Goal: Complete application form

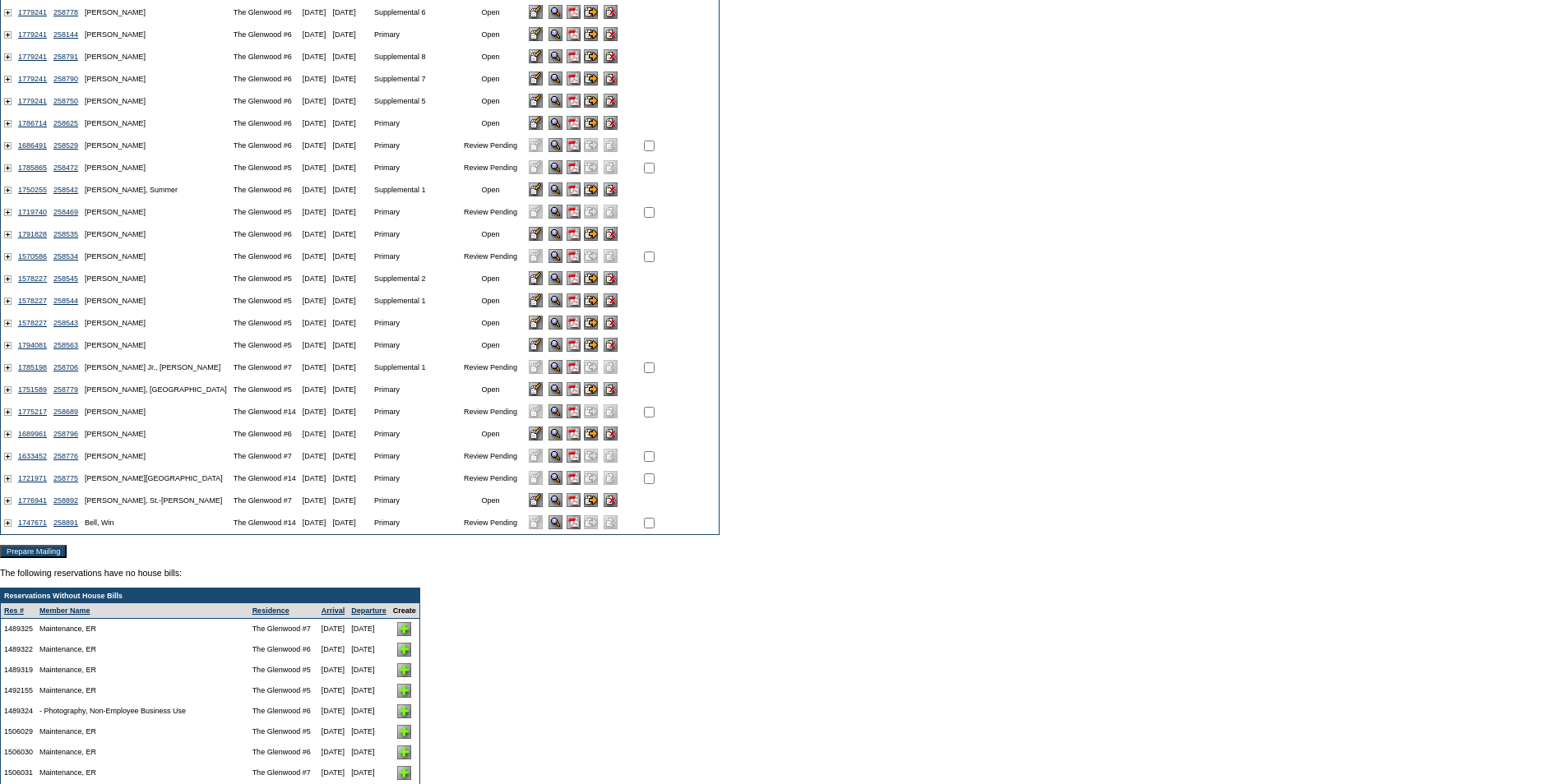
scroll to position [328, 0]
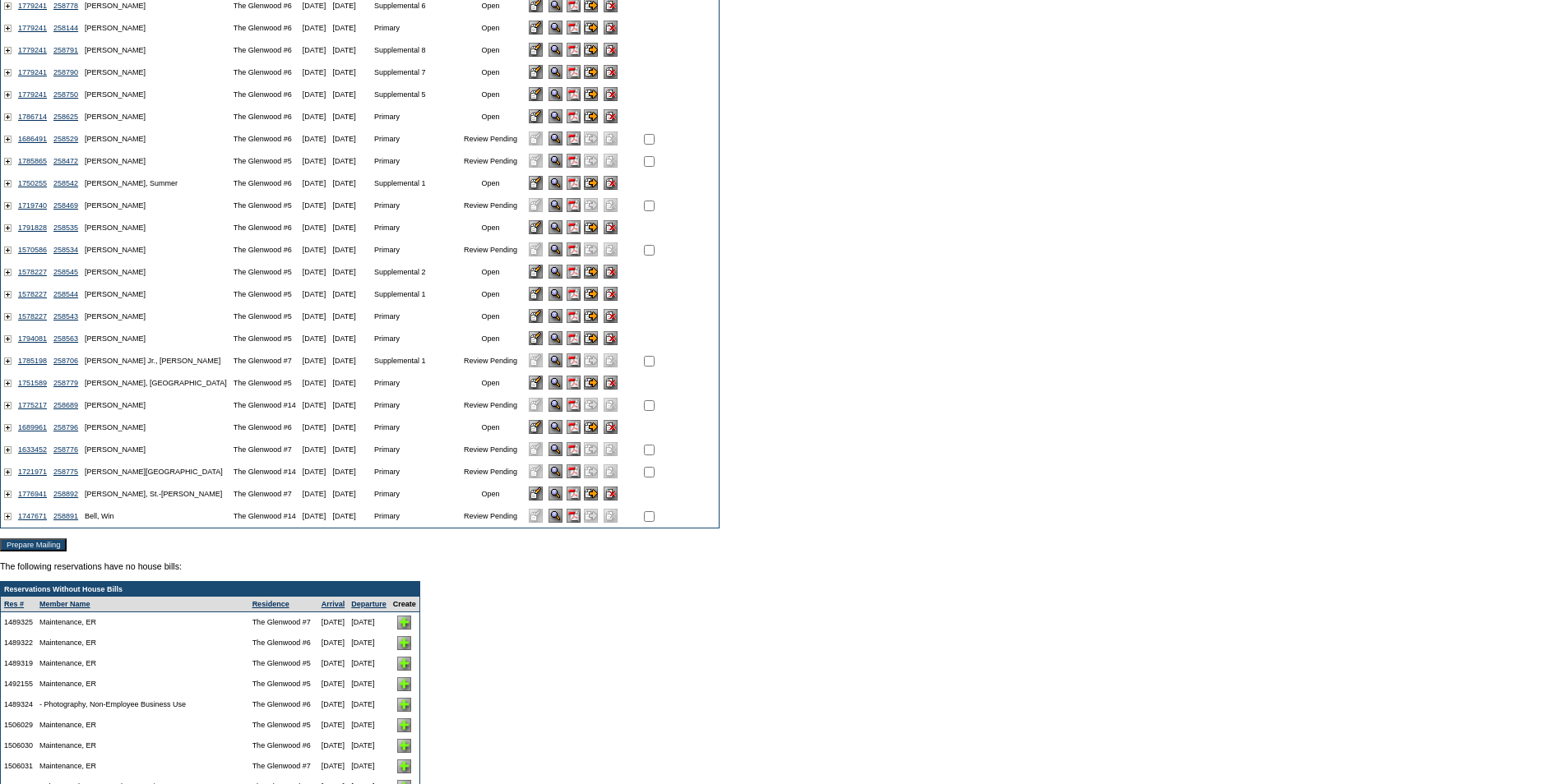
click at [584, 500] on input "image" at bounding box center [591, 494] width 14 height 14
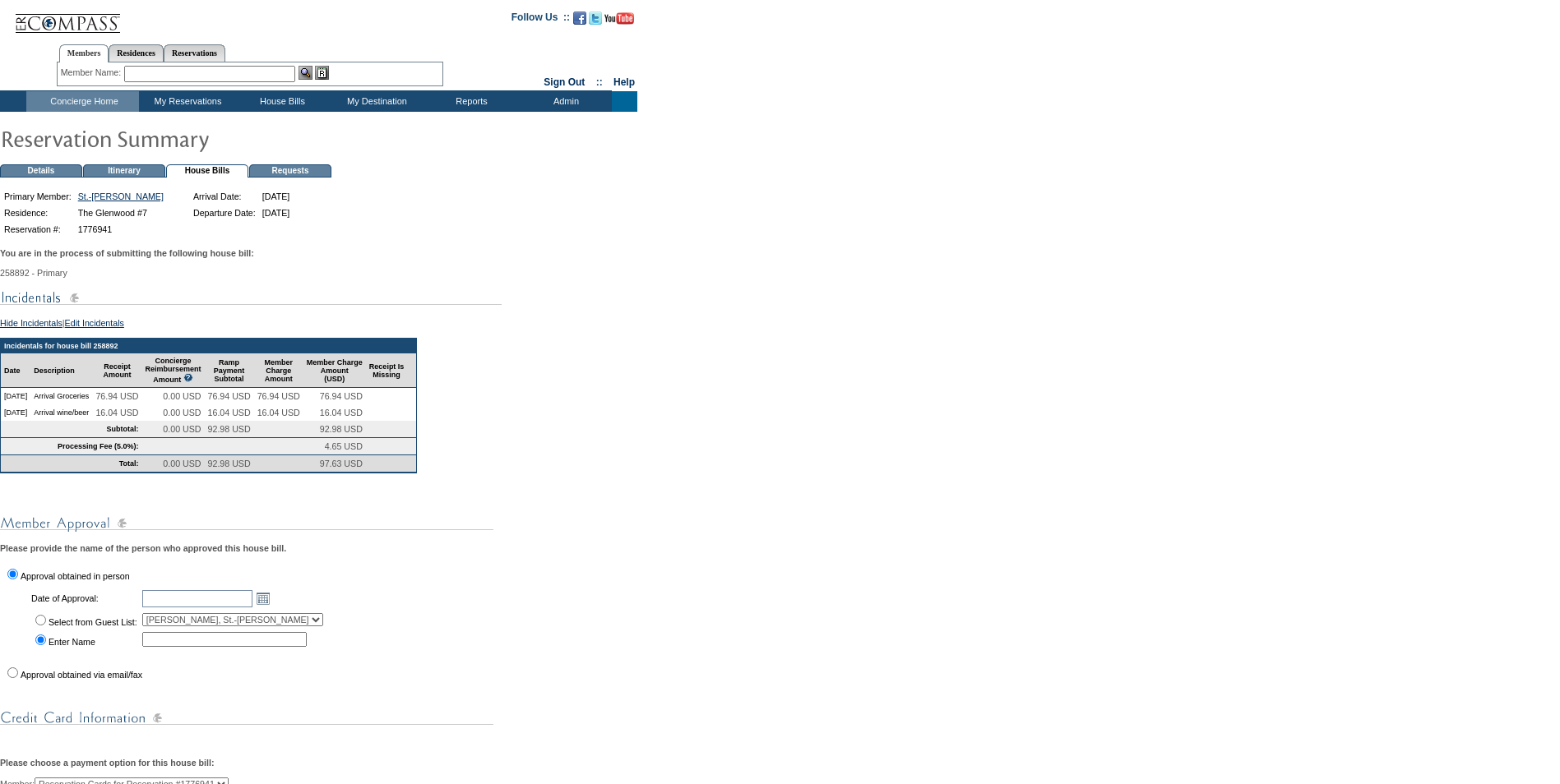
click at [39, 625] on input "Select from Guest List:" at bounding box center [40, 620] width 11 height 11
radio input "true"
click at [272, 607] on link "Open the calendar popup." at bounding box center [263, 598] width 18 height 18
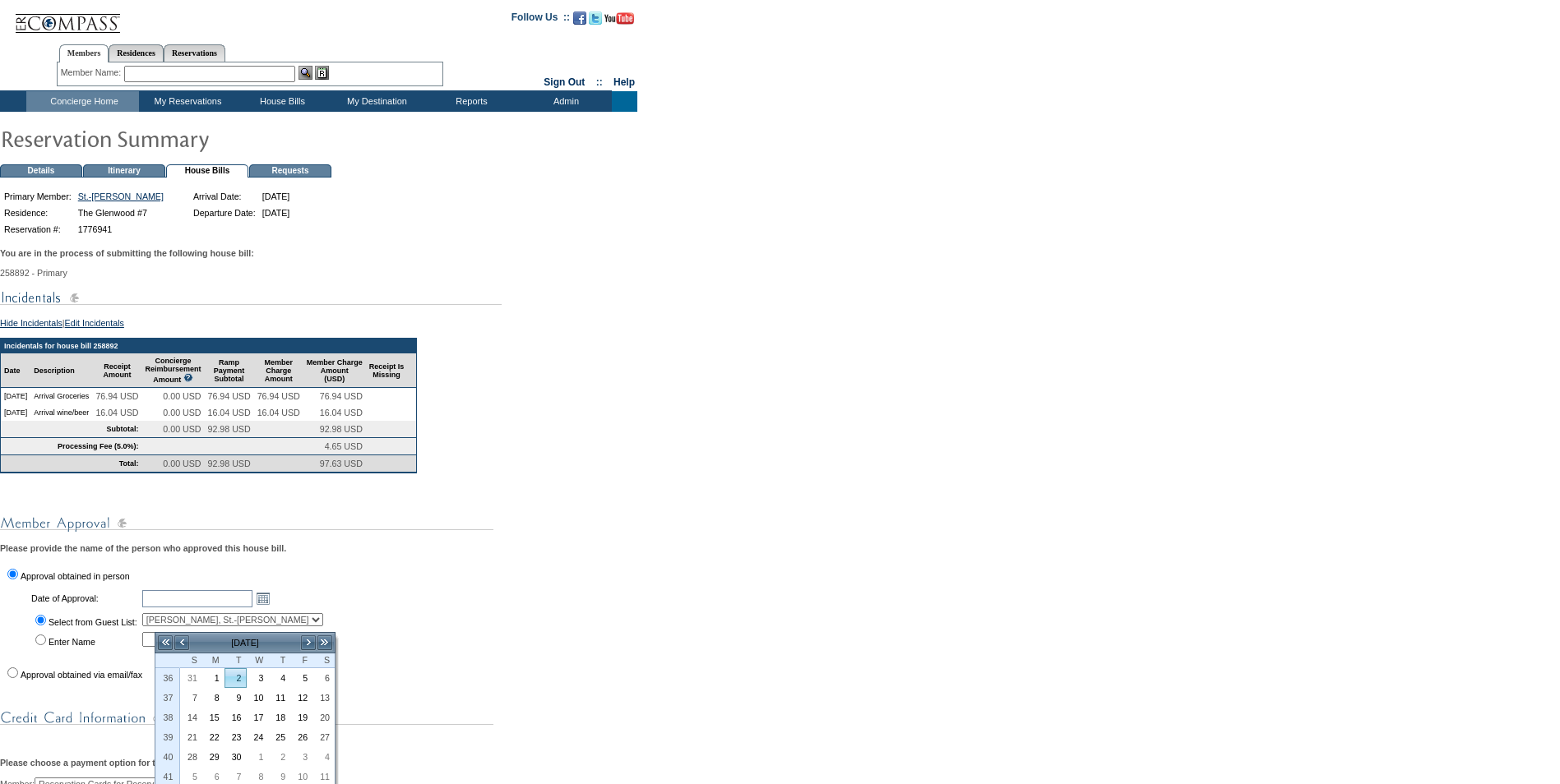
click at [236, 681] on link "2" at bounding box center [236, 677] width 20 height 18
type input "2025-09-02"
type input "[DATE]"
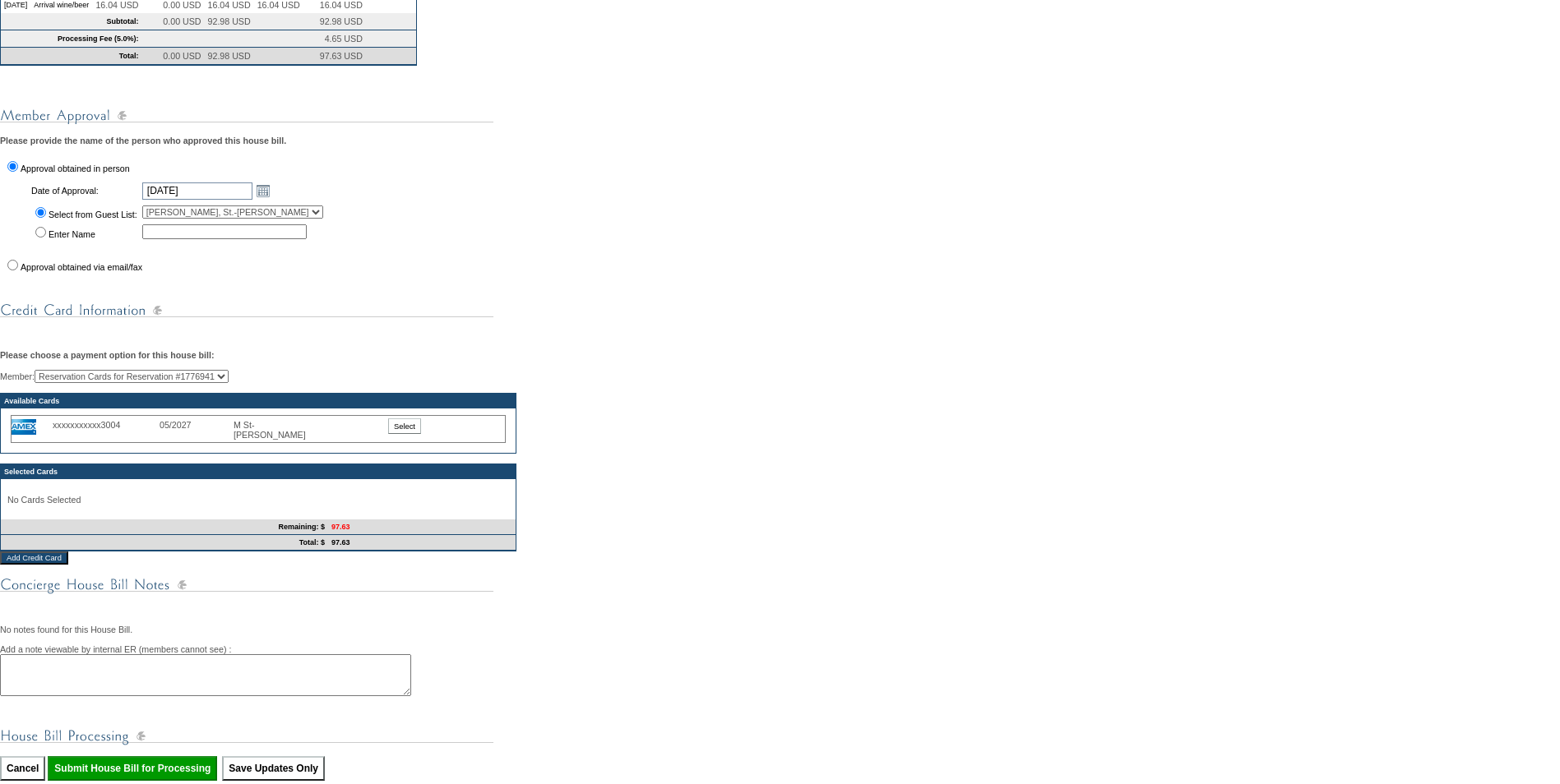
scroll to position [411, 0]
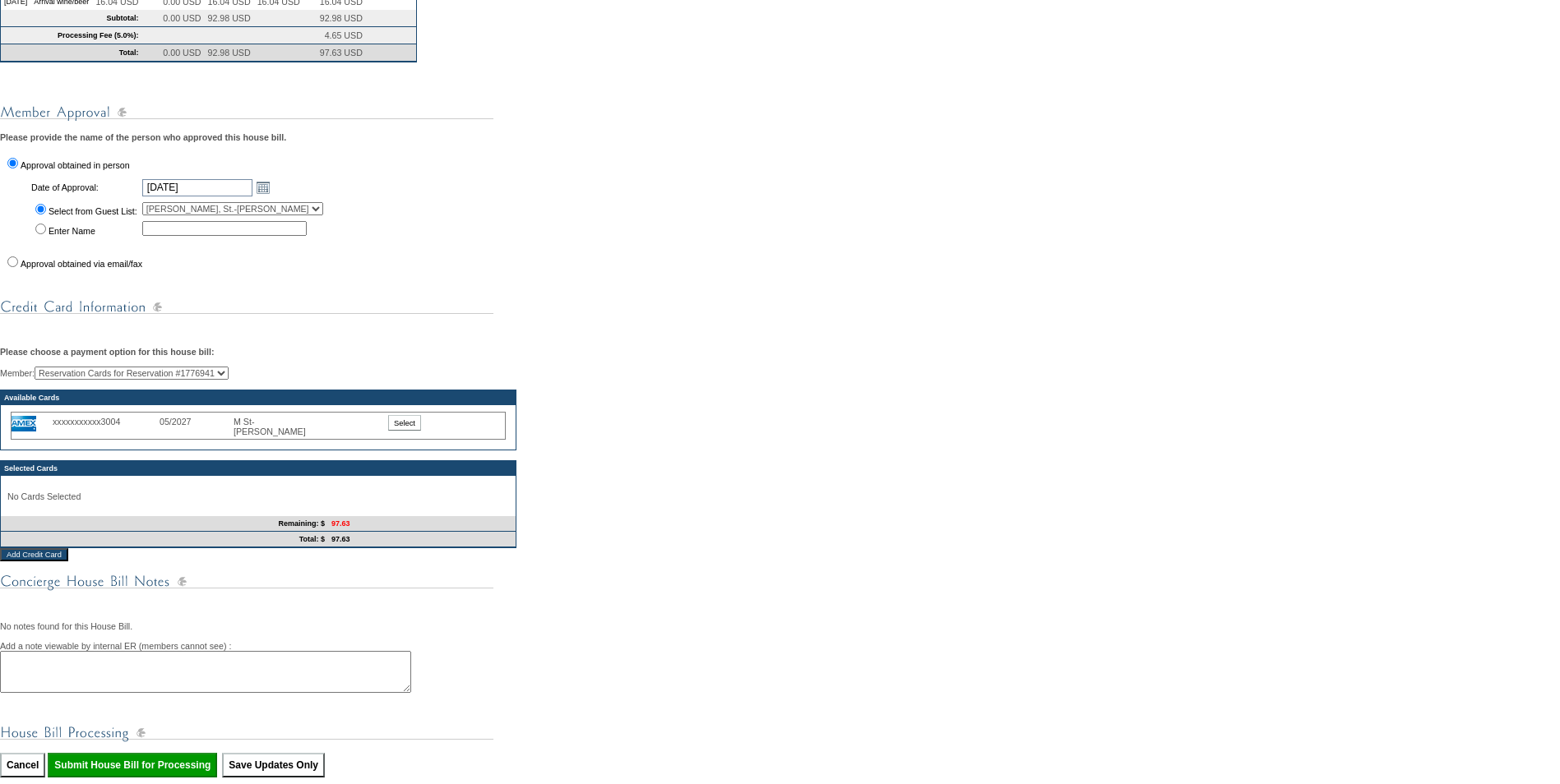
click at [408, 431] on input "Select" at bounding box center [405, 423] width 33 height 15
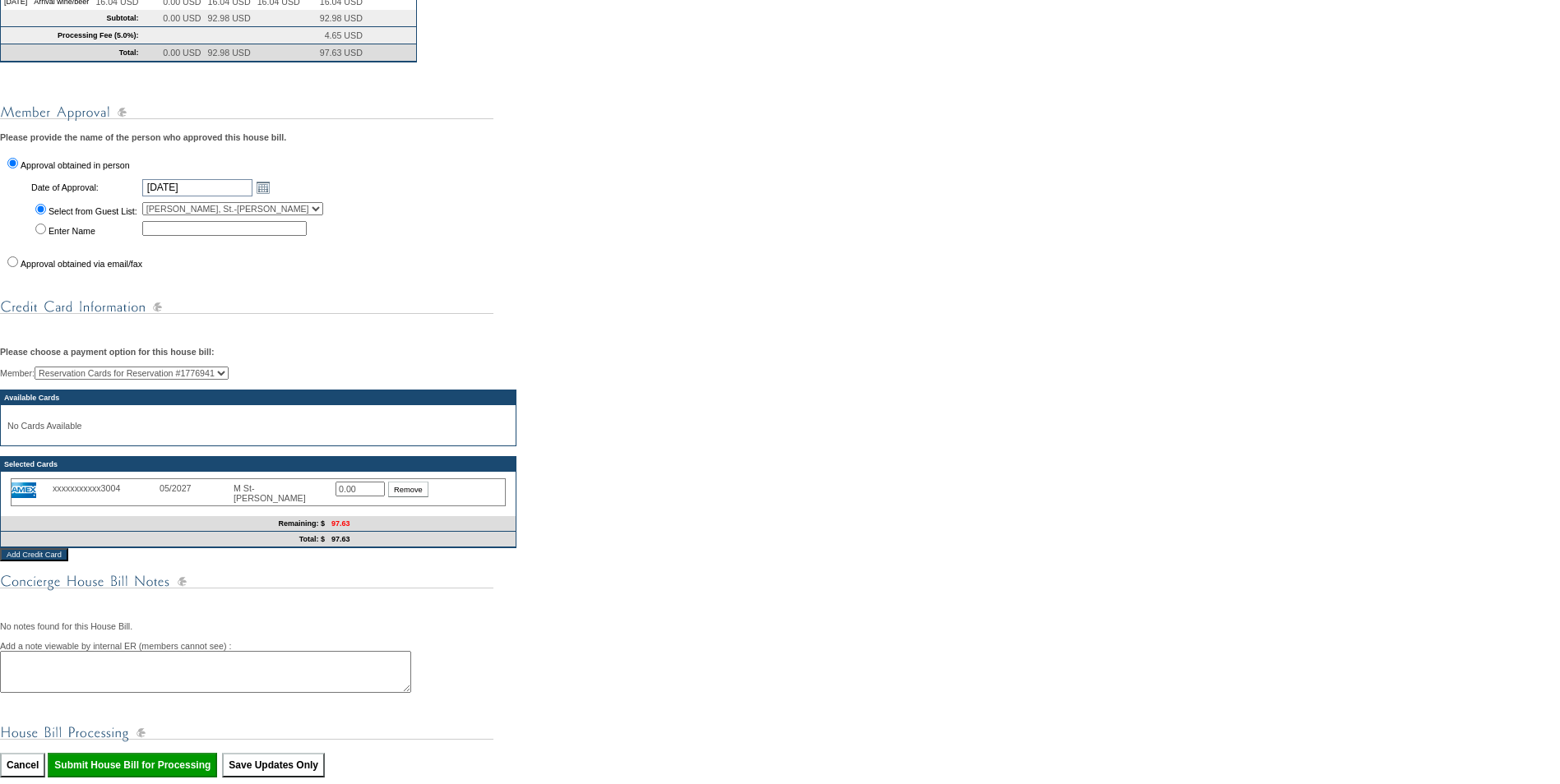
click at [376, 497] on input "0.00" at bounding box center [360, 489] width 49 height 15
type input "0"
click at [389, 532] on td "97.63" at bounding box center [422, 524] width 188 height 15
click at [405, 548] on td "97.63" at bounding box center [422, 540] width 188 height 15
click at [375, 497] on input "0.00" at bounding box center [360, 489] width 49 height 15
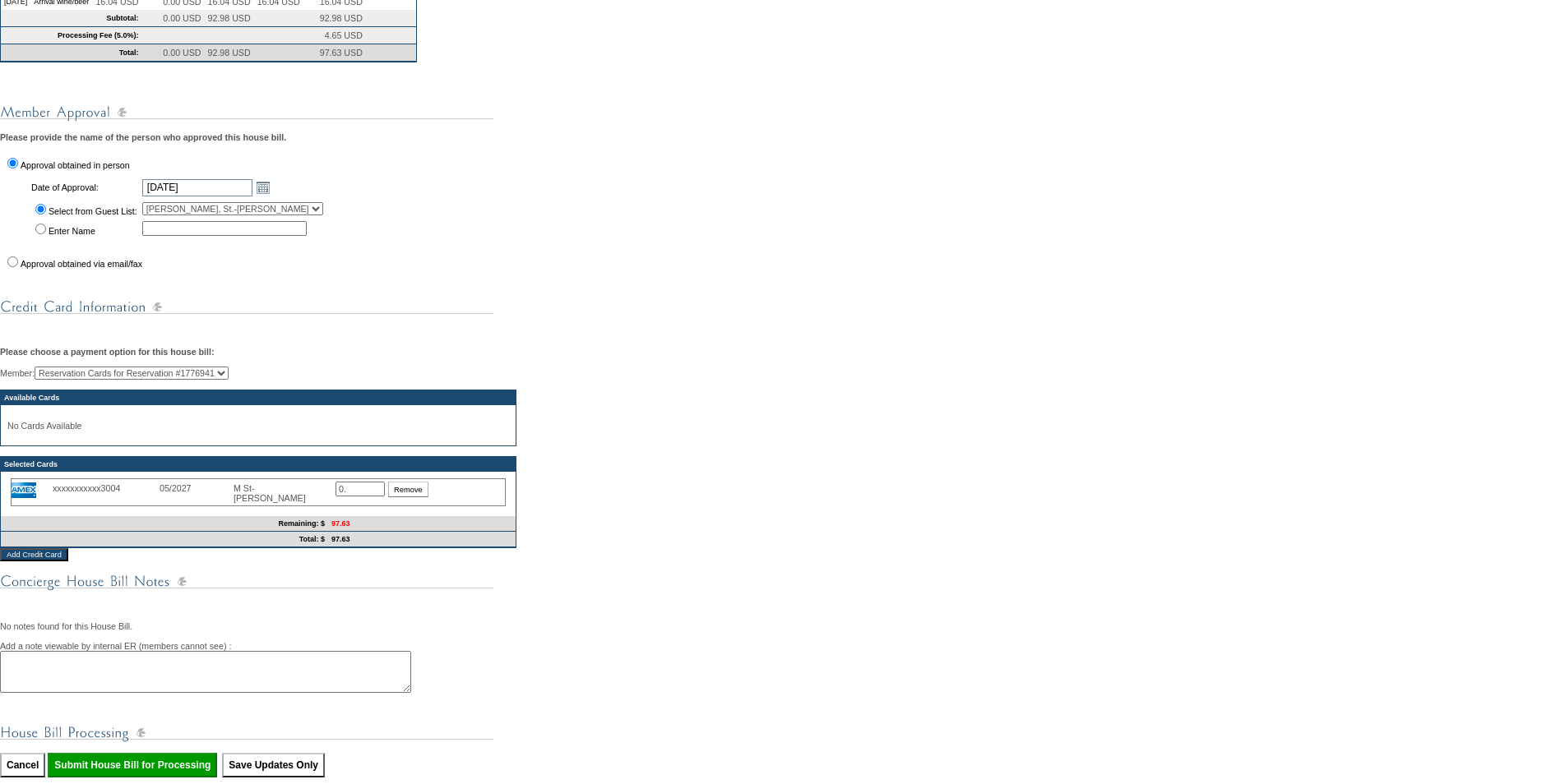
type input "0"
type input "97.63"
click at [424, 513] on div "xxxxxxxxxxx3004 05/2027 M St- John Dinsmore 97.63 Remove" at bounding box center [259, 494] width 509 height 38
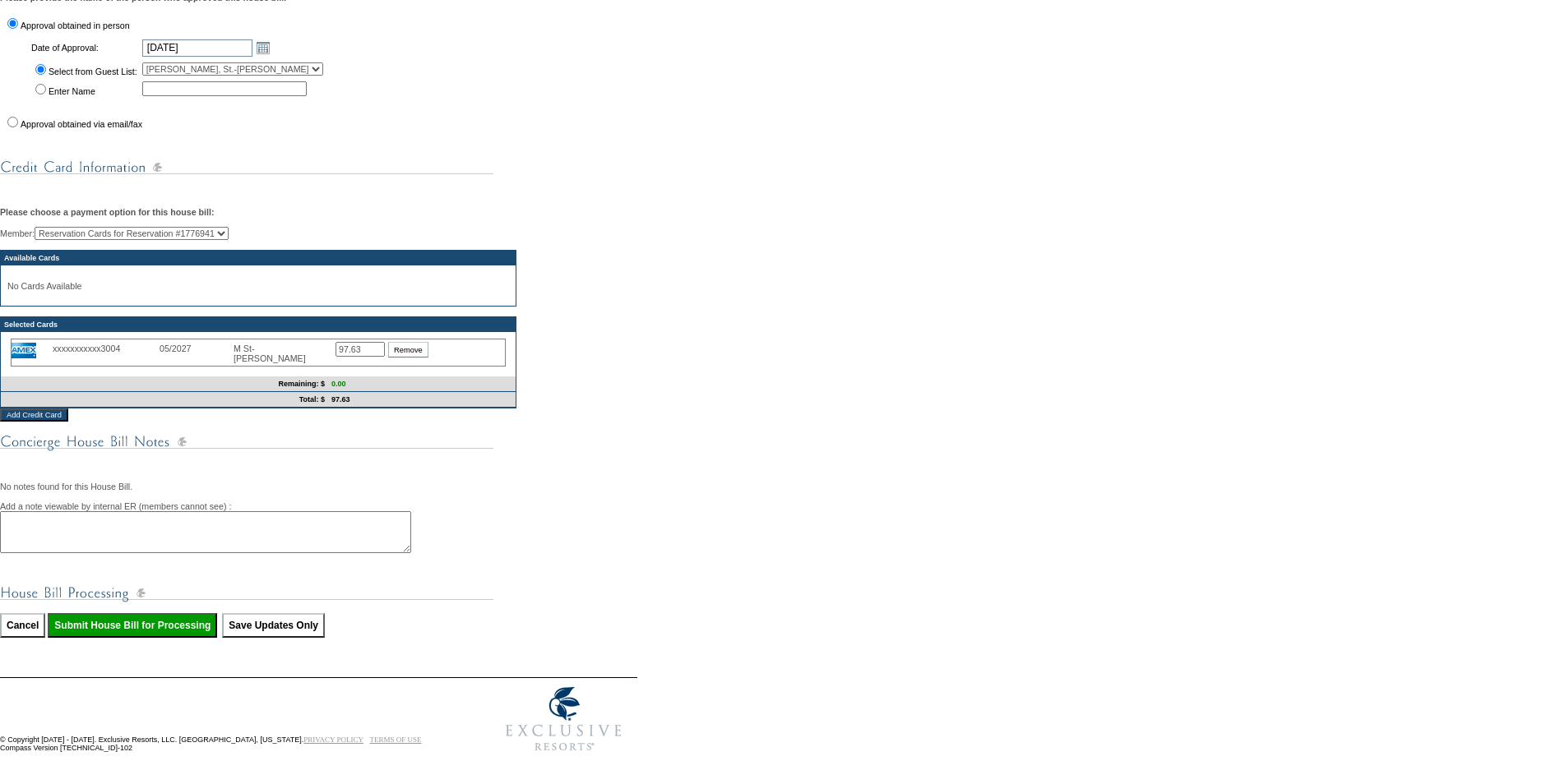
scroll to position [576, 0]
click at [178, 638] on input "Submit House Bill for Processing" at bounding box center [132, 625] width 170 height 25
type input "Processing..."
